Goal: Information Seeking & Learning: Learn about a topic

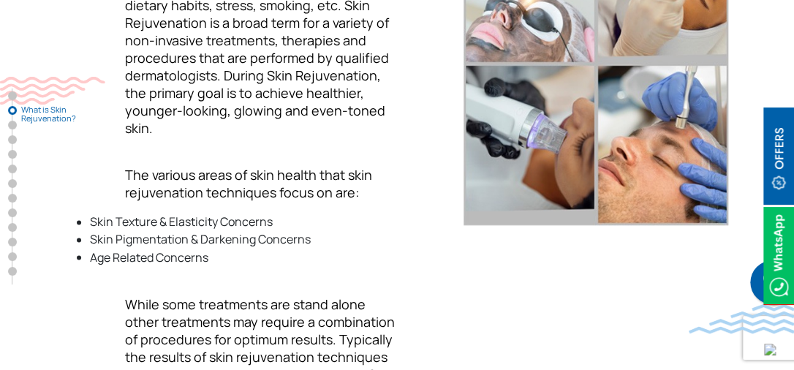
scroll to position [805, 0]
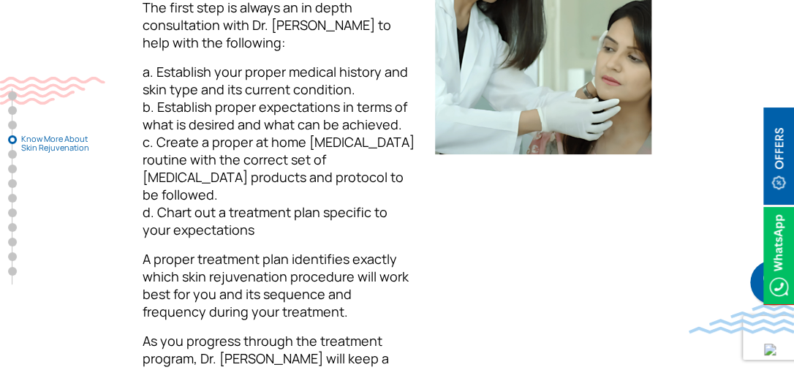
scroll to position [2195, 0]
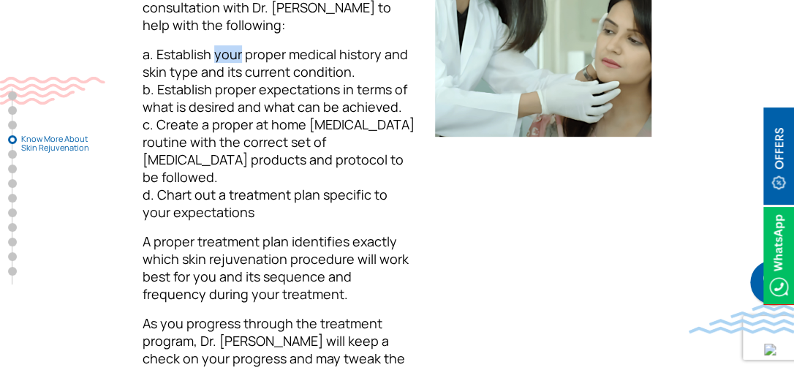
drag, startPoint x: 218, startPoint y: 71, endPoint x: 242, endPoint y: 73, distance: 24.2
click at [242, 73] on span "a. Establish your proper medical history and skin type and its current conditio…" at bounding box center [279, 133] width 272 height 176
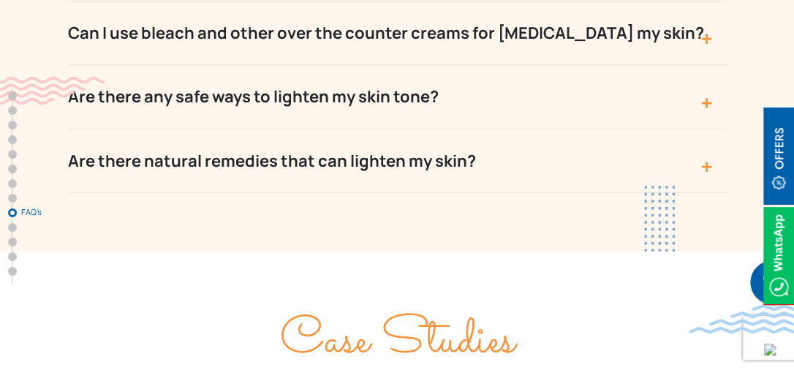
scroll to position [5999, 0]
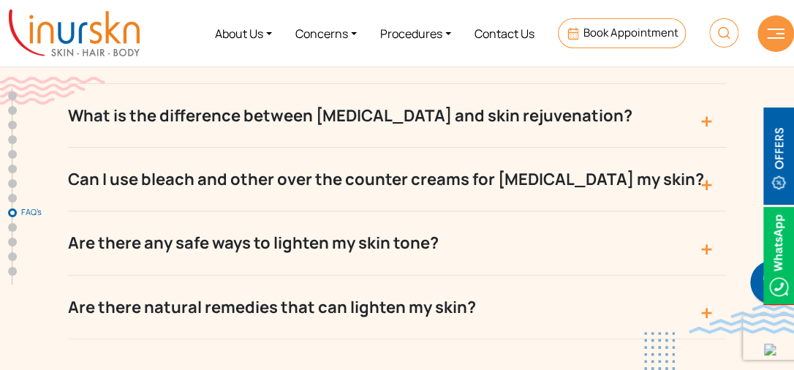
click at [405, 211] on button "Are there any safe ways to lighten my skin tone?" at bounding box center [397, 243] width 658 height 64
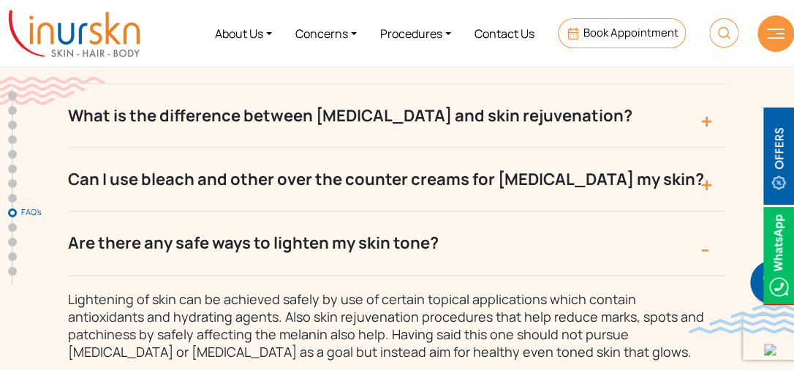
click at [313, 290] on span "Lightening of skin can be achieved safely by use of certain topical application…" at bounding box center [386, 325] width 636 height 70
click at [547, 276] on p "Lightening of skin can be achieved safely by use of certain topical application…" at bounding box center [390, 318] width 644 height 85
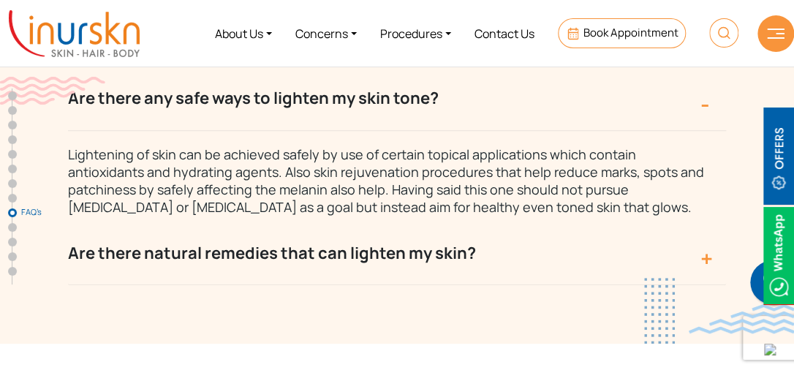
scroll to position [6145, 0]
